Goal: Transaction & Acquisition: Book appointment/travel/reservation

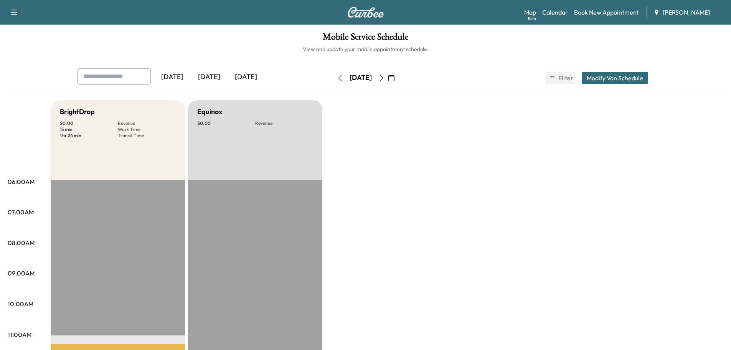
click at [216, 76] on div "[DATE]" at bounding box center [209, 77] width 37 height 18
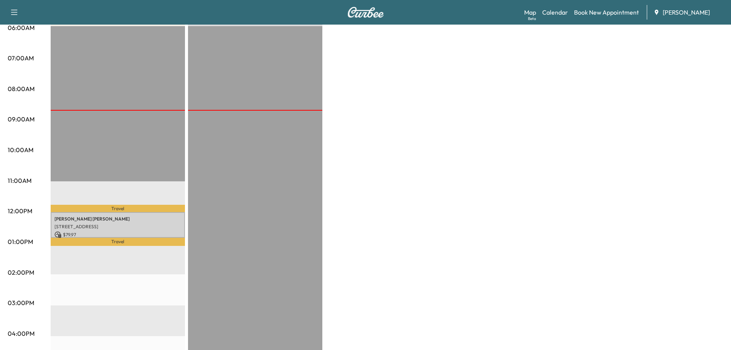
scroll to position [192, 0]
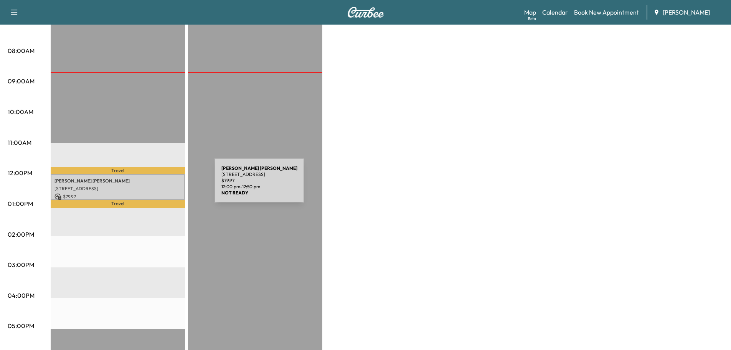
click at [157, 185] on p "[STREET_ADDRESS]" at bounding box center [118, 188] width 127 height 6
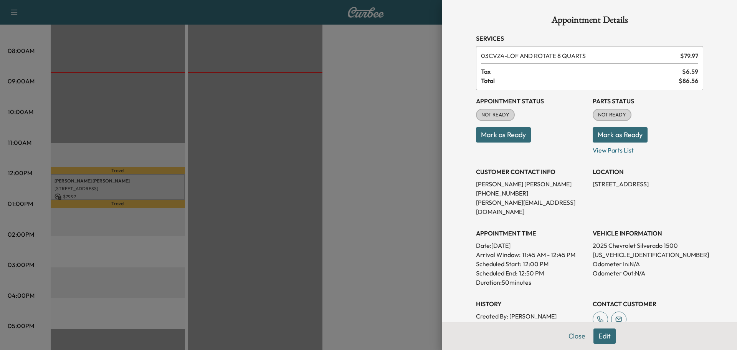
click at [390, 151] on div at bounding box center [368, 175] width 737 height 350
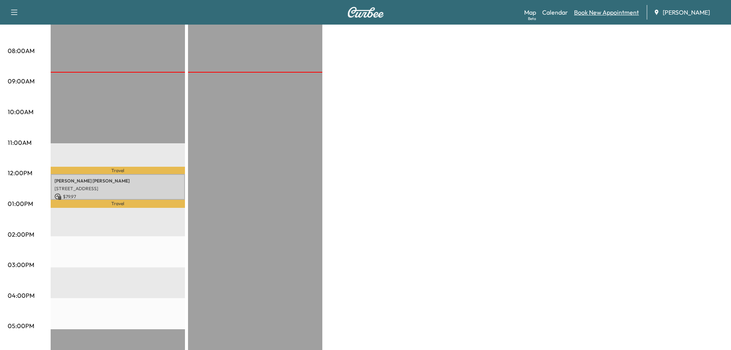
click at [609, 12] on link "Book New Appointment" at bounding box center [606, 12] width 65 height 9
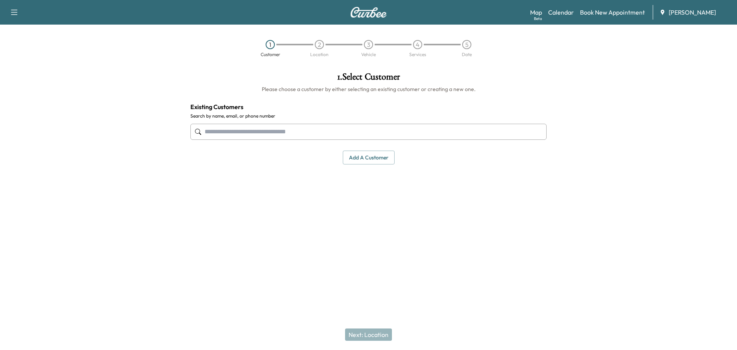
click at [264, 133] on input "text" at bounding box center [368, 132] width 356 height 16
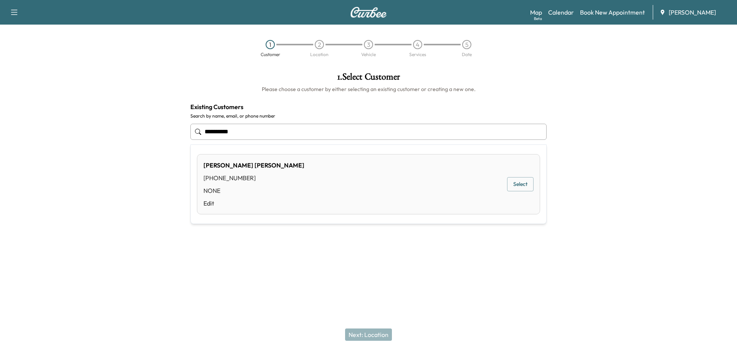
click at [517, 184] on button "Select" at bounding box center [520, 184] width 26 height 14
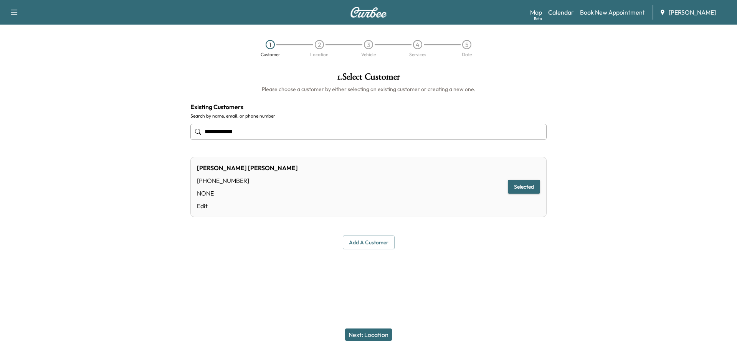
type input "**********"
click at [368, 332] on button "Next: Location" at bounding box center [368, 334] width 47 height 12
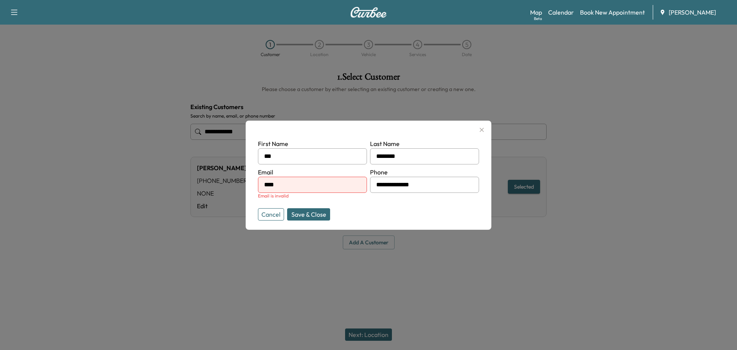
click at [289, 185] on input "****" at bounding box center [312, 185] width 109 height 16
click at [319, 213] on button "Save & Close" at bounding box center [308, 214] width 43 height 12
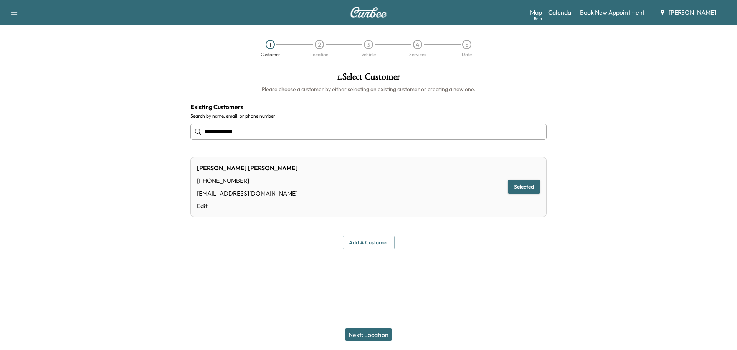
click at [202, 205] on link "Edit" at bounding box center [247, 205] width 101 height 9
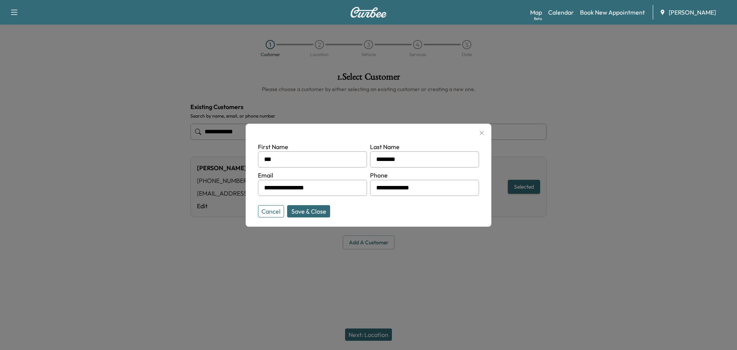
drag, startPoint x: 281, startPoint y: 187, endPoint x: 256, endPoint y: 186, distance: 25.4
click at [256, 186] on div "**********" at bounding box center [369, 175] width 246 height 103
type input "**********"
click at [318, 210] on button "Save & Close" at bounding box center [308, 211] width 43 height 12
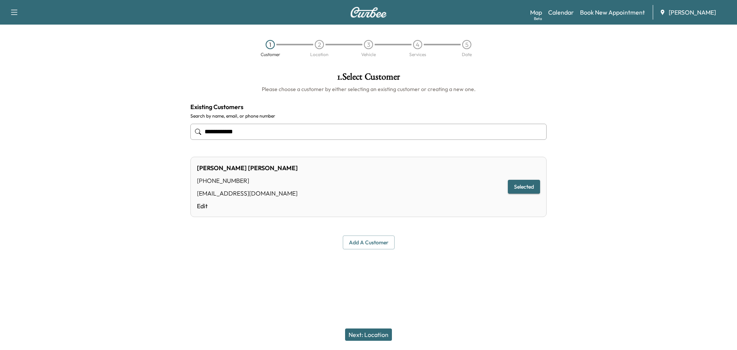
click at [370, 335] on button "Next: Location" at bounding box center [368, 334] width 47 height 12
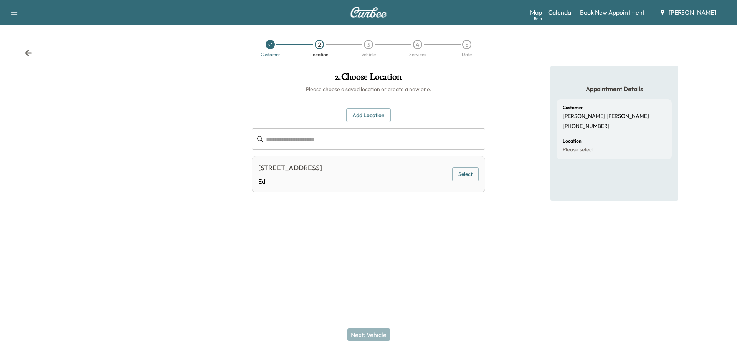
click at [615, 243] on div at bounding box center [368, 253] width 737 height 25
click at [371, 114] on button "Add Location" at bounding box center [368, 115] width 45 height 14
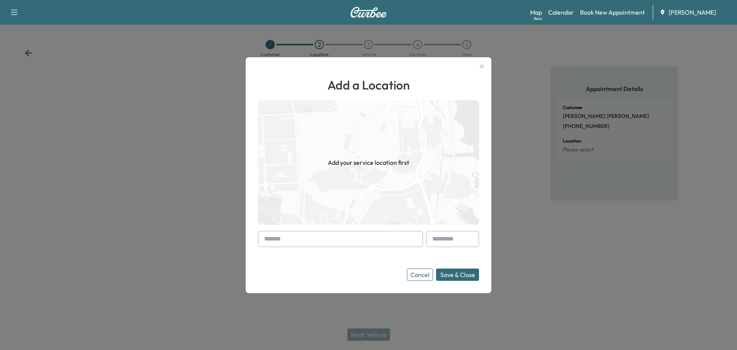
click at [304, 239] on input "text" at bounding box center [340, 239] width 165 height 16
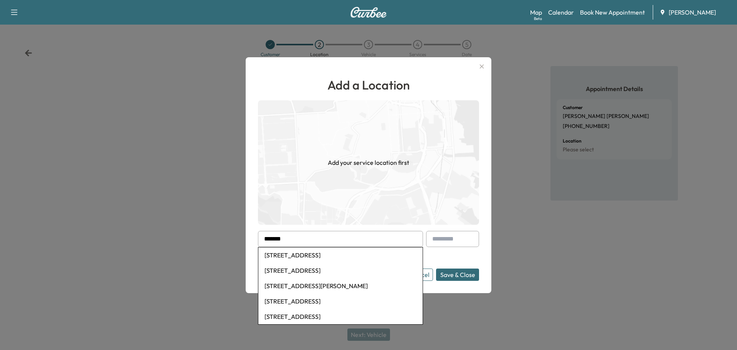
click at [299, 270] on li "45-9 Nassau Court, Fox Lake, IL, USA" at bounding box center [340, 270] width 164 height 15
type input "**********"
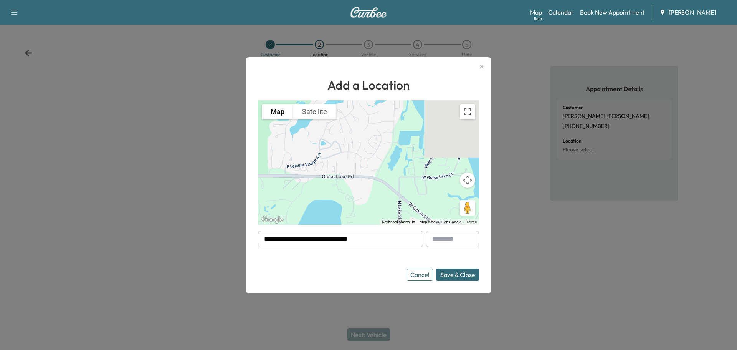
click at [451, 275] on button "Save & Close" at bounding box center [457, 274] width 43 height 12
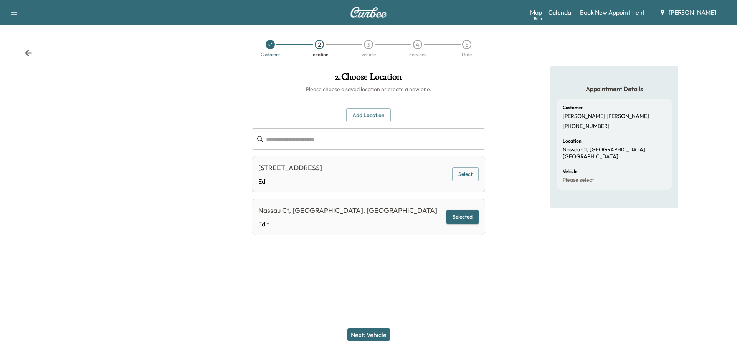
click at [261, 224] on link "Edit" at bounding box center [347, 223] width 179 height 9
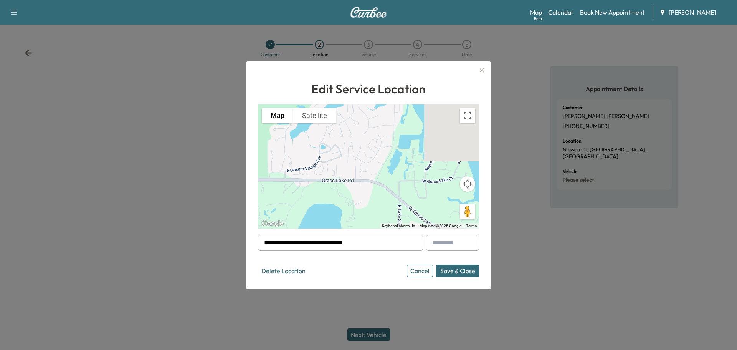
click at [263, 242] on div at bounding box center [265, 242] width 9 height 9
click at [265, 245] on div at bounding box center [265, 242] width 9 height 9
click at [268, 244] on div at bounding box center [265, 242] width 9 height 9
click at [291, 243] on input "**********" at bounding box center [340, 243] width 165 height 16
type input "**********"
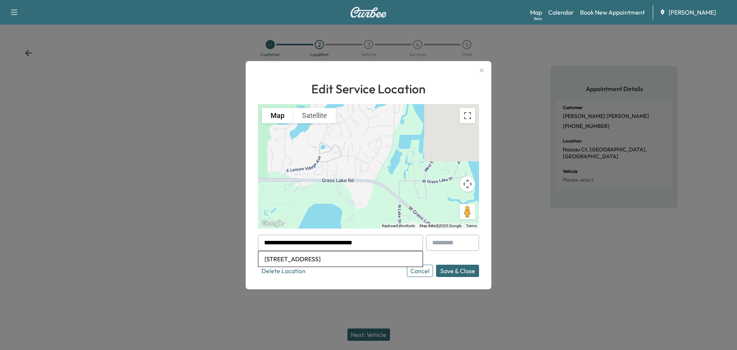
click at [375, 258] on li "459 Nassau Ct, Fox Lake, IL 60020, USA" at bounding box center [340, 258] width 164 height 15
click at [452, 271] on button "Save & Close" at bounding box center [457, 271] width 43 height 12
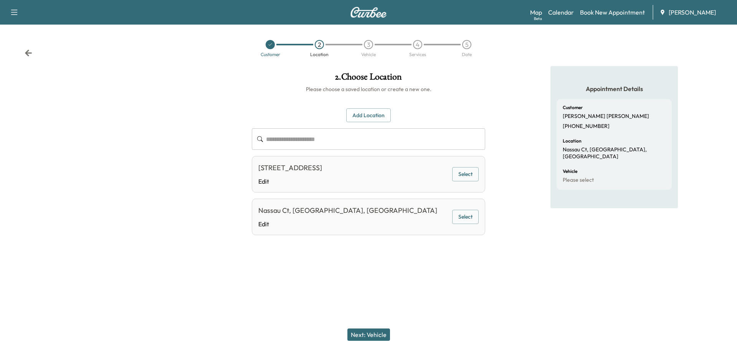
click at [53, 156] on div at bounding box center [123, 161] width 246 height 190
click at [266, 224] on link "Edit" at bounding box center [347, 223] width 179 height 9
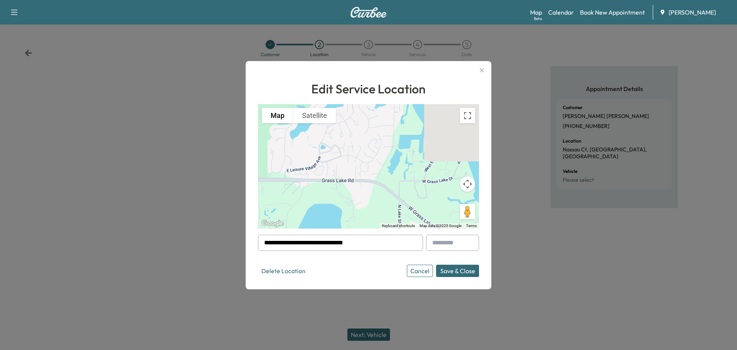
click at [278, 245] on input "**********" at bounding box center [340, 243] width 165 height 16
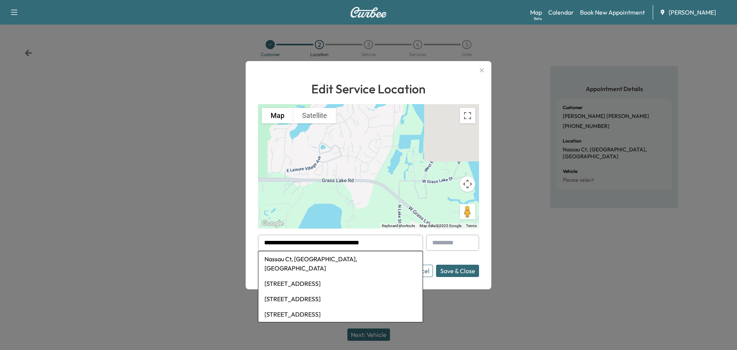
click at [291, 291] on li "45-9 Nassau Colony, Fox Lake, IL 60020, USA" at bounding box center [340, 298] width 164 height 15
type input "**********"
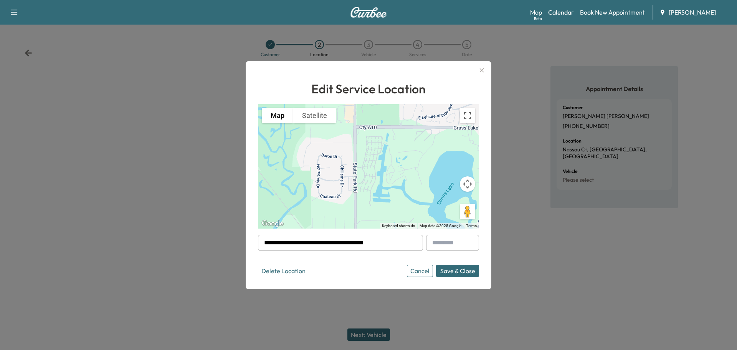
click at [463, 269] on button "Save & Close" at bounding box center [457, 271] width 43 height 12
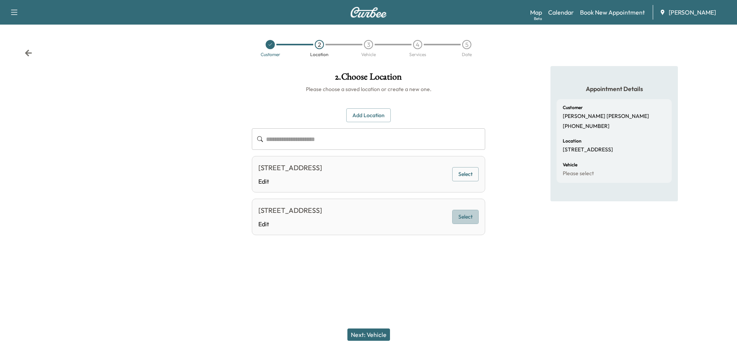
click at [468, 215] on button "Select" at bounding box center [465, 217] width 26 height 14
click at [369, 334] on button "Next: Vehicle" at bounding box center [368, 334] width 43 height 12
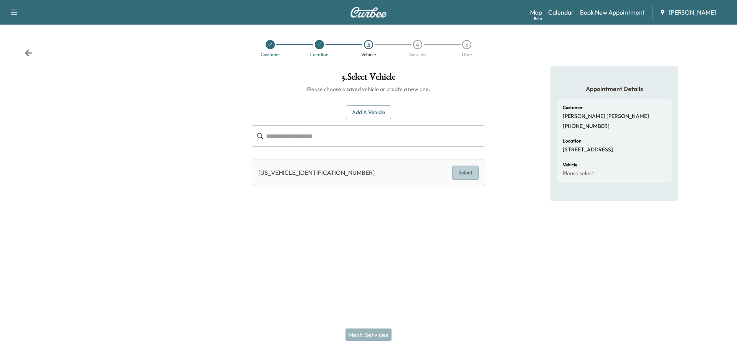
click at [462, 173] on button "Select" at bounding box center [465, 172] width 26 height 14
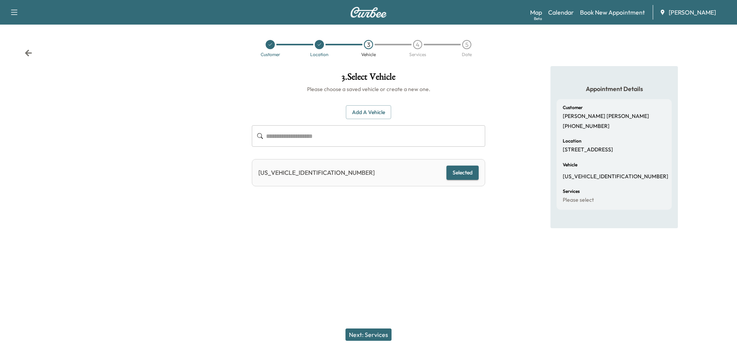
click at [368, 331] on button "Next: Services" at bounding box center [369, 334] width 46 height 12
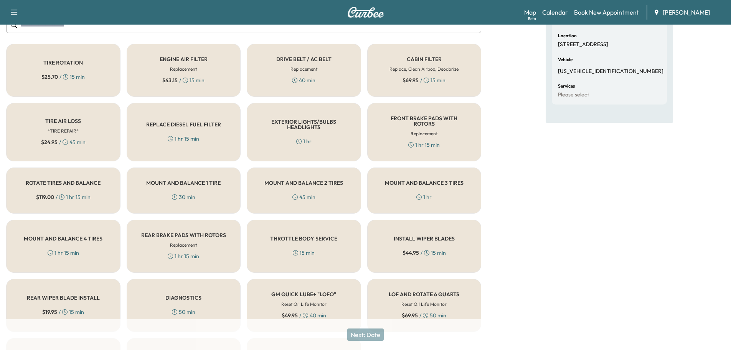
scroll to position [172, 0]
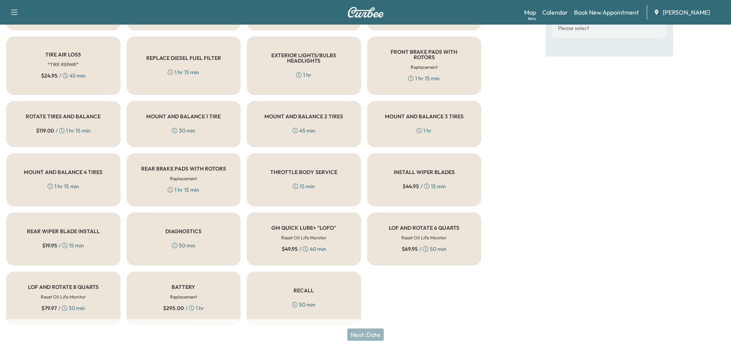
click at [195, 293] on h6 "Replacement" at bounding box center [183, 296] width 27 height 7
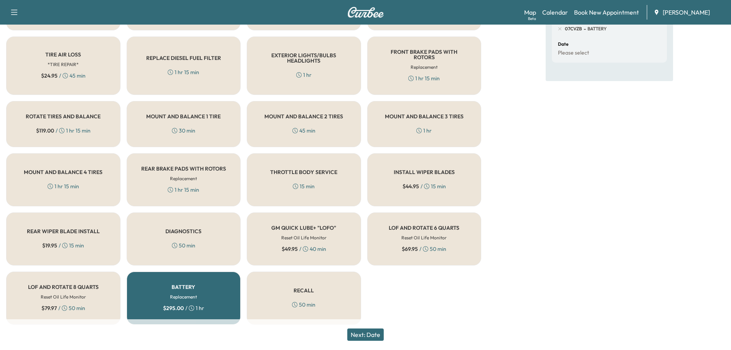
click at [367, 332] on button "Next: Date" at bounding box center [365, 334] width 36 height 12
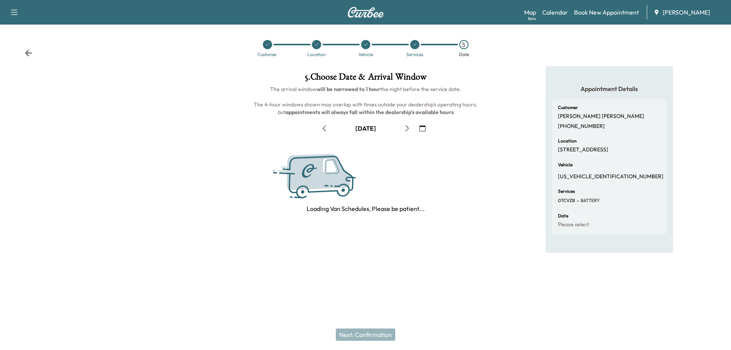
scroll to position [0, 0]
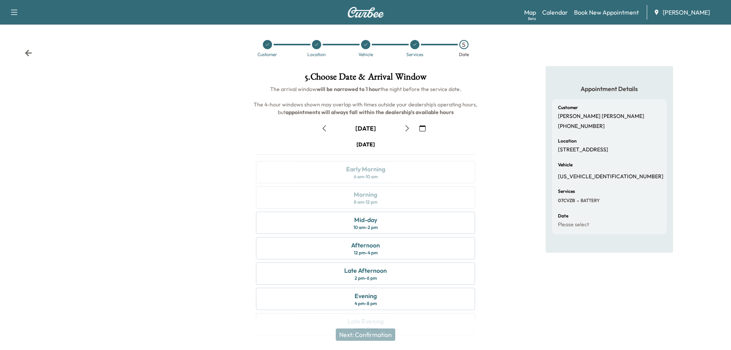
click at [424, 129] on icon "button" at bounding box center [423, 128] width 6 height 6
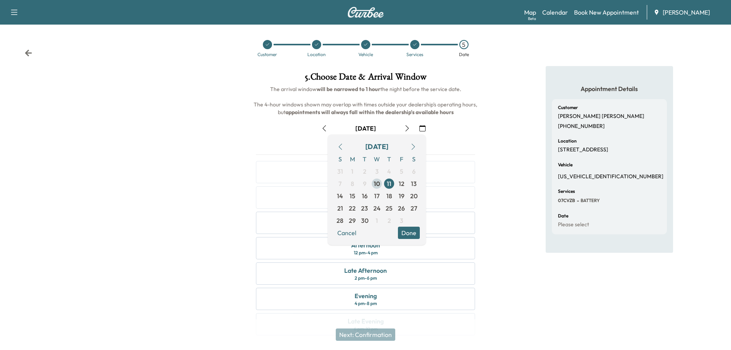
click at [378, 182] on span "10" at bounding box center [377, 183] width 7 height 9
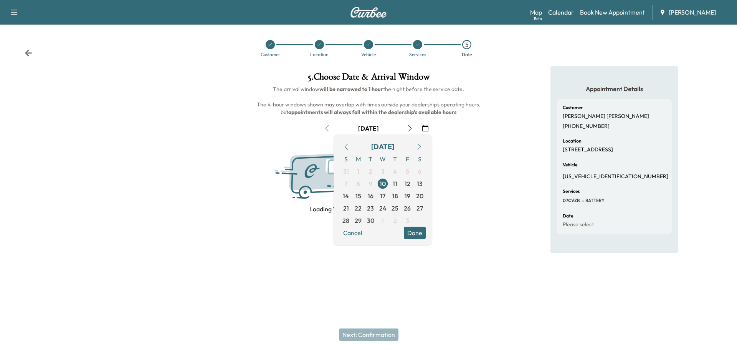
click at [417, 233] on button "Done" at bounding box center [415, 233] width 22 height 12
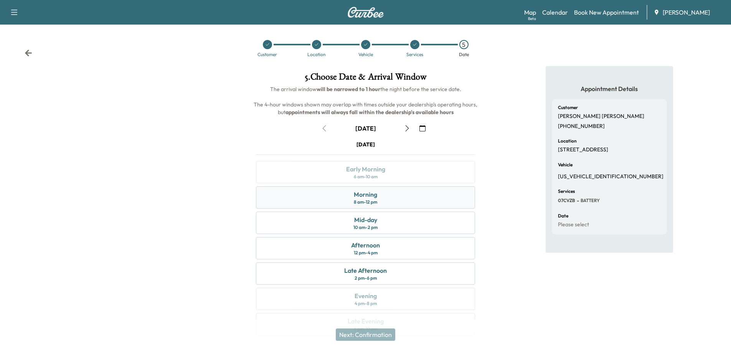
click at [390, 198] on div "Morning 8 am - 12 pm" at bounding box center [365, 197] width 219 height 22
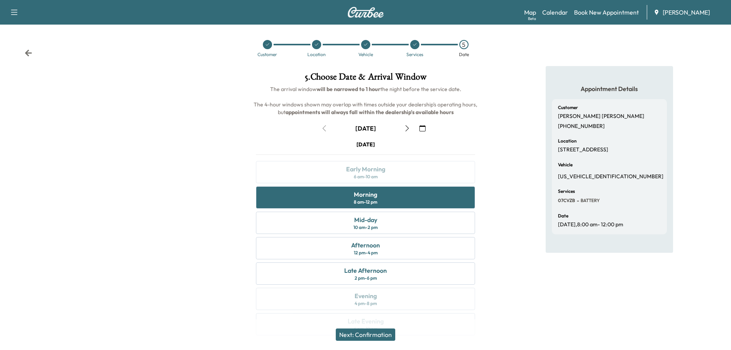
click at [371, 333] on button "Next: Confirmation" at bounding box center [366, 334] width 60 height 12
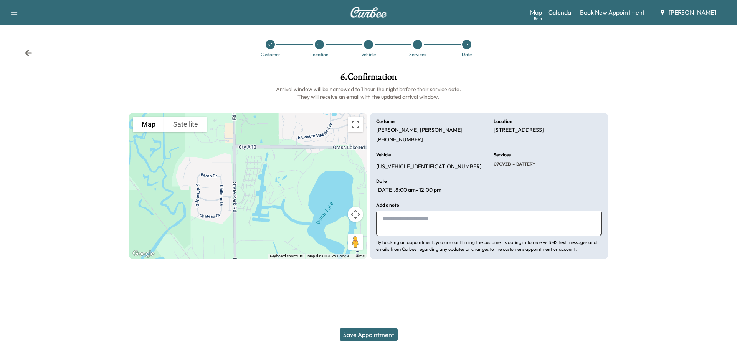
click at [424, 220] on textarea at bounding box center [489, 222] width 226 height 25
type textarea "**********"
click at [372, 334] on button "Save Appointment" at bounding box center [369, 334] width 58 height 12
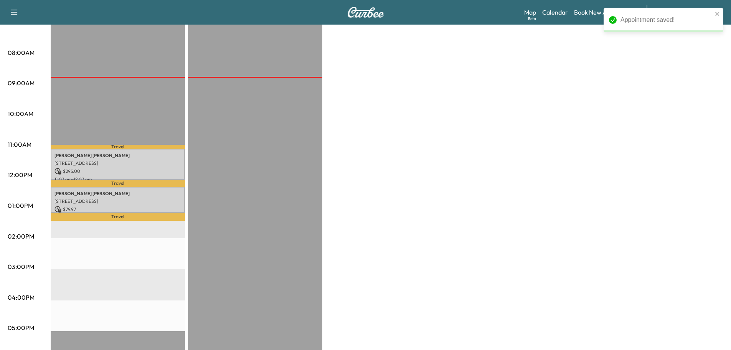
scroll to position [192, 0]
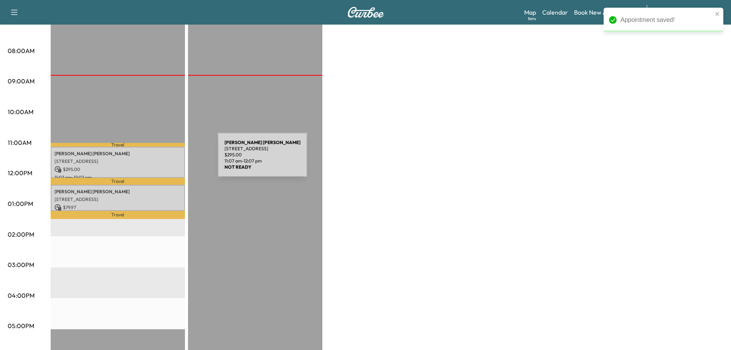
click at [160, 159] on p "[STREET_ADDRESS]" at bounding box center [118, 161] width 127 height 6
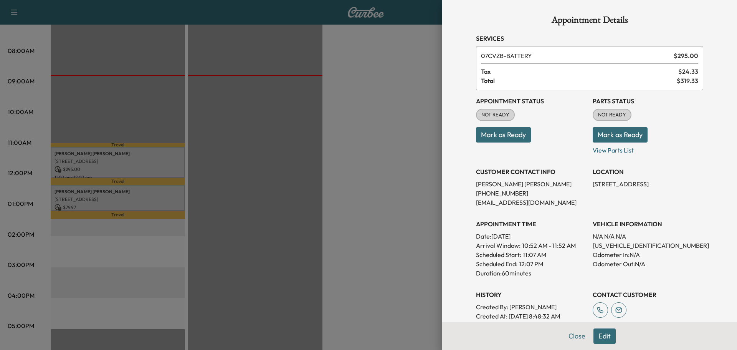
click at [617, 137] on button "Mark as Ready" at bounding box center [620, 134] width 55 height 15
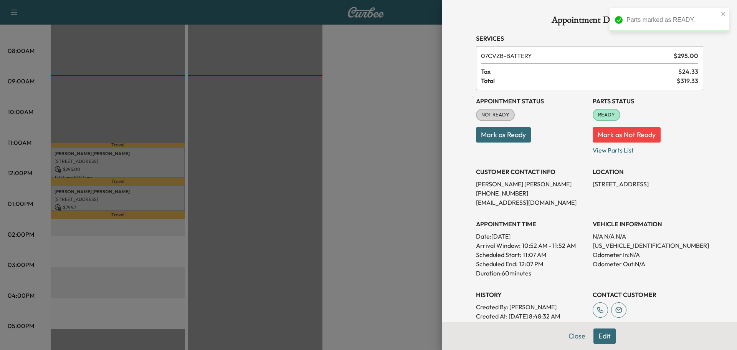
click at [508, 137] on button "Mark as Ready" at bounding box center [503, 134] width 55 height 15
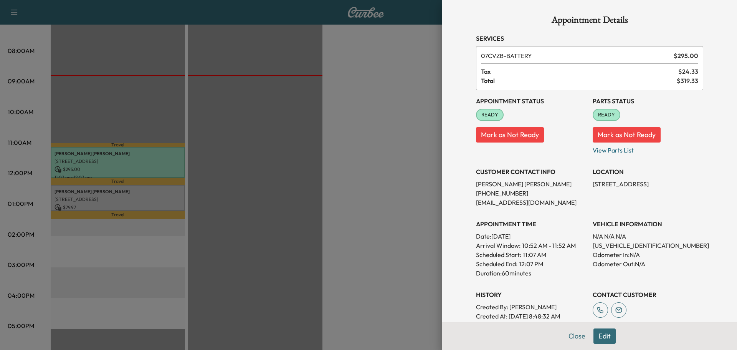
click at [147, 192] on div at bounding box center [368, 175] width 737 height 350
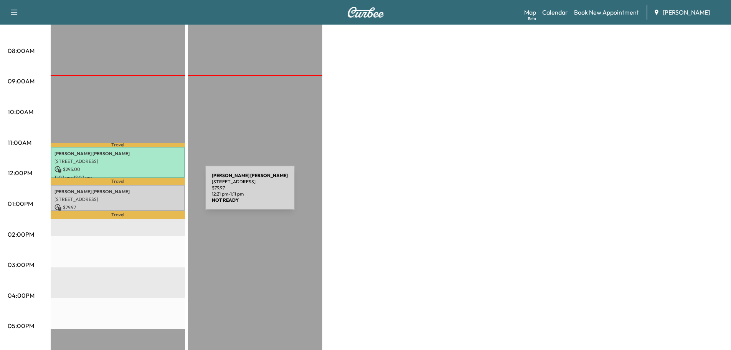
click at [147, 192] on p "MICHAEL GAUS" at bounding box center [118, 191] width 127 height 6
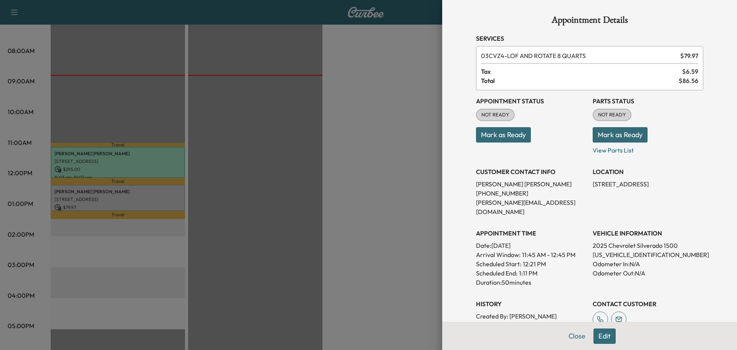
click at [494, 136] on button "Mark as Ready" at bounding box center [503, 134] width 55 height 15
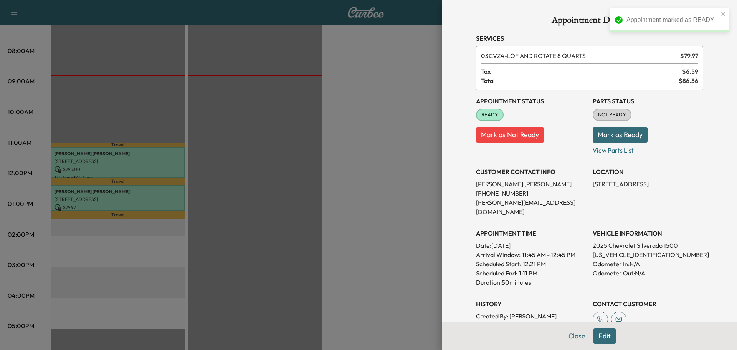
click at [608, 136] on button "Mark as Ready" at bounding box center [620, 134] width 55 height 15
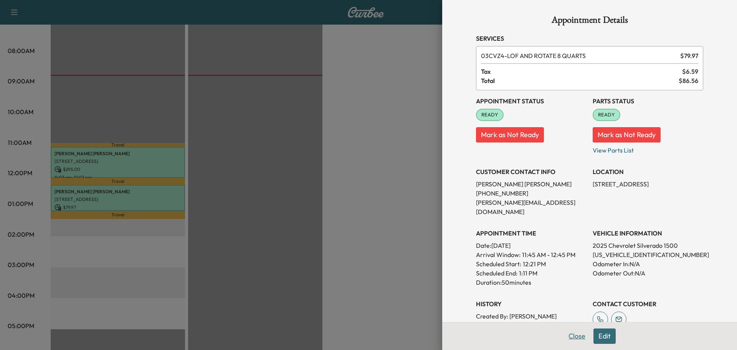
click at [573, 334] on button "Close" at bounding box center [577, 335] width 27 height 15
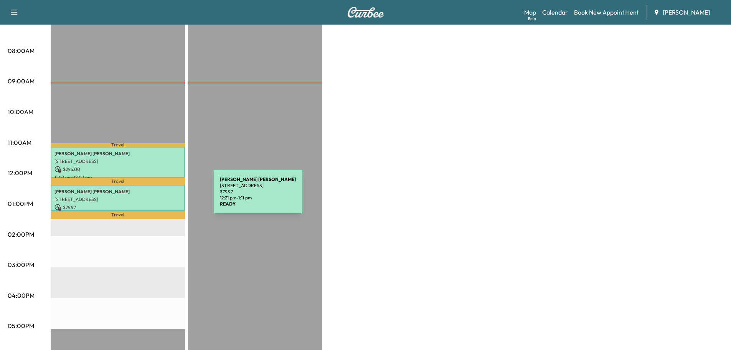
click at [155, 196] on p "[STREET_ADDRESS]" at bounding box center [118, 199] width 127 height 6
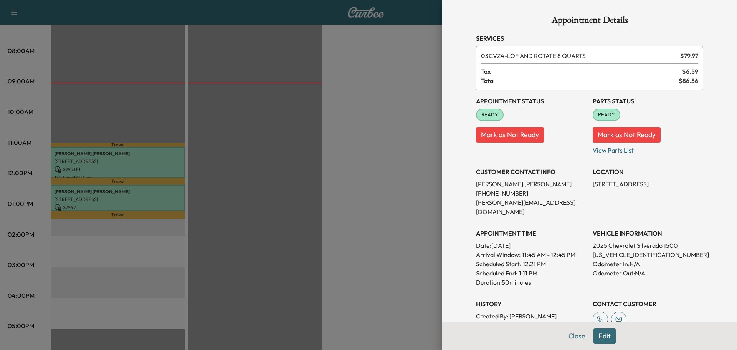
click at [617, 250] on p "3GCUKEEL4SG302434" at bounding box center [648, 254] width 111 height 9
click at [618, 250] on p "3GCUKEEL4SG302434" at bounding box center [648, 254] width 111 height 9
copy p "3GCUKEEL4SG302434"
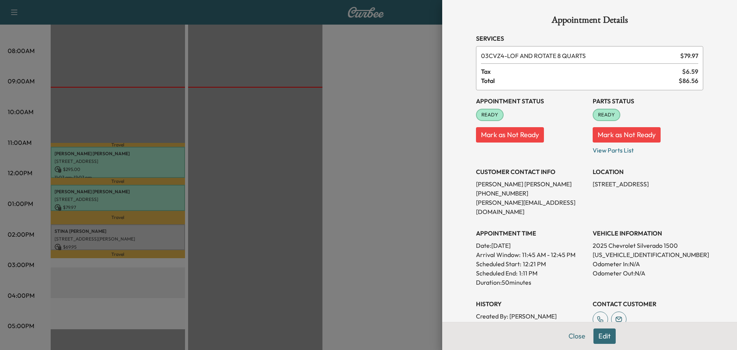
click at [301, 188] on div at bounding box center [368, 175] width 737 height 350
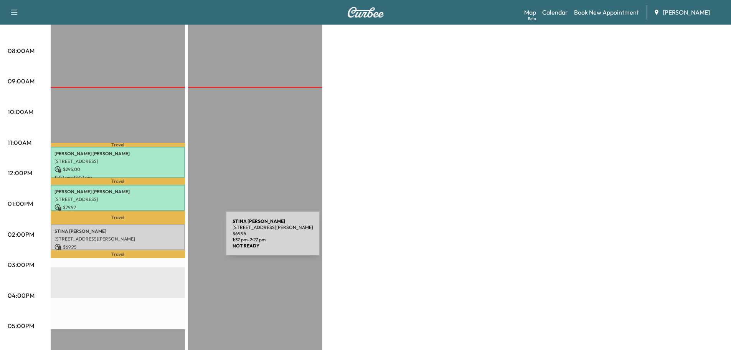
click at [168, 238] on p "[STREET_ADDRESS][PERSON_NAME]" at bounding box center [118, 239] width 127 height 6
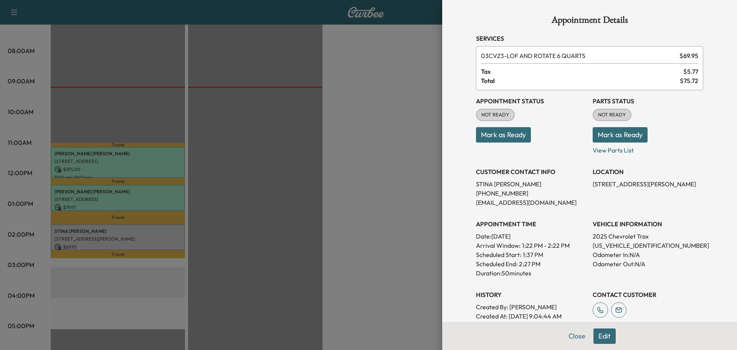
click at [511, 135] on button "Mark as Ready" at bounding box center [503, 134] width 55 height 15
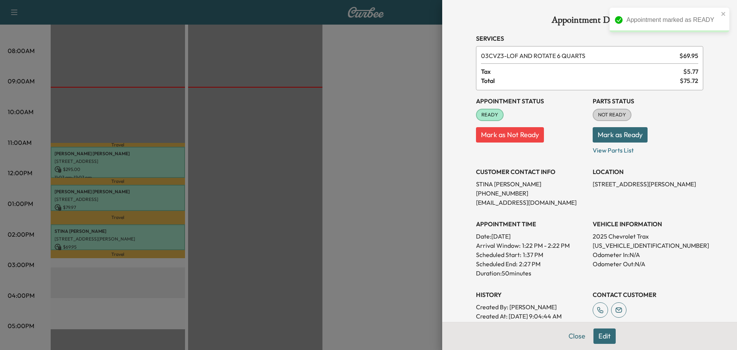
click at [607, 136] on button "Mark as Ready" at bounding box center [620, 134] width 55 height 15
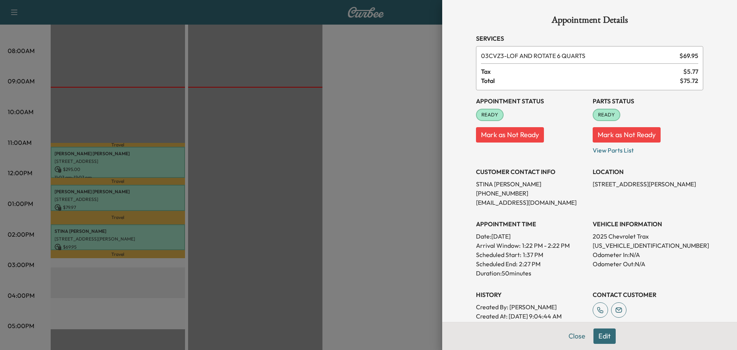
click at [614, 246] on p "KL77LKEP8SC210061" at bounding box center [648, 245] width 111 height 9
copy p "KL77LKEP8SC210061"
click at [364, 220] on div at bounding box center [368, 175] width 737 height 350
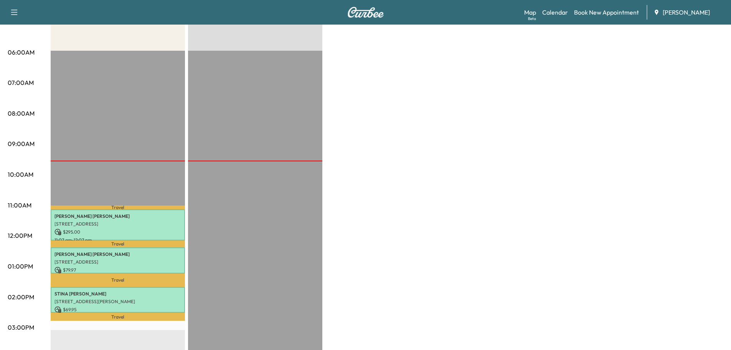
scroll to position [154, 0]
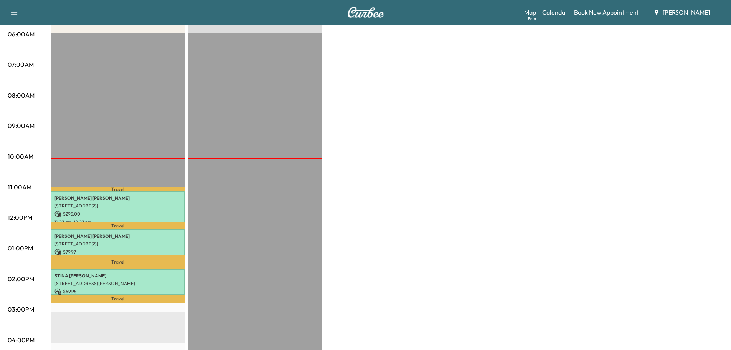
scroll to position [154, 0]
